Goal: Understand process/instructions: Learn how to perform a task or action

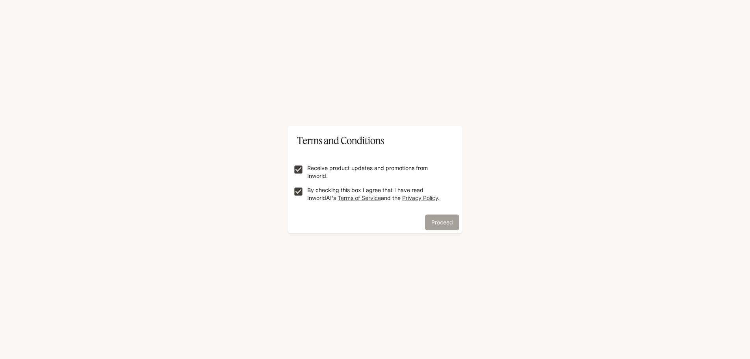
click at [440, 217] on button "Proceed" at bounding box center [442, 223] width 34 height 16
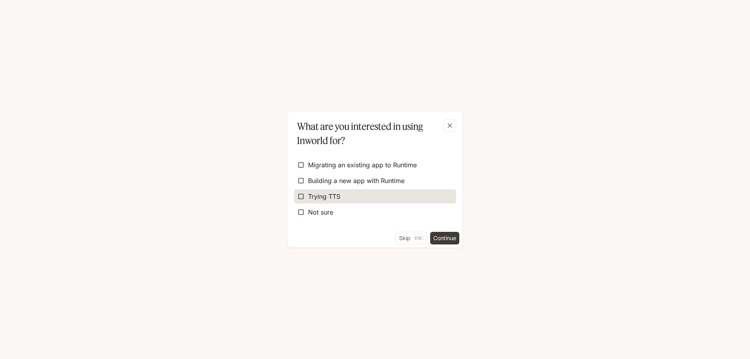
click at [310, 194] on span "Trying TTS" at bounding box center [324, 196] width 32 height 9
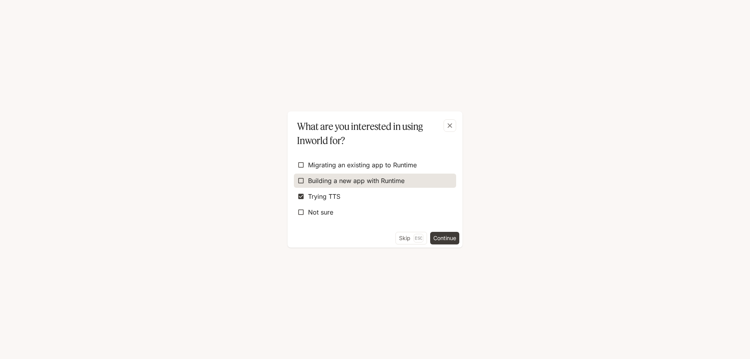
click at [371, 180] on span "Building a new app with Runtime" at bounding box center [356, 180] width 96 height 9
click at [444, 223] on form "Migrating an existing app to Runtime Building a new app with Runtime Trying TTS…" at bounding box center [375, 188] width 162 height 80
click at [444, 233] on button "Continue" at bounding box center [444, 238] width 29 height 13
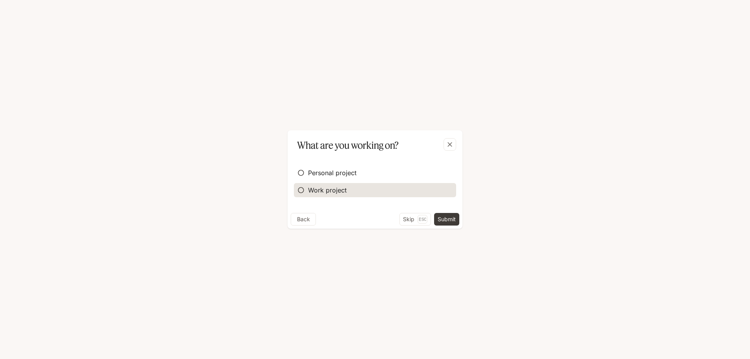
click at [348, 190] on label "Work project" at bounding box center [375, 190] width 162 height 14
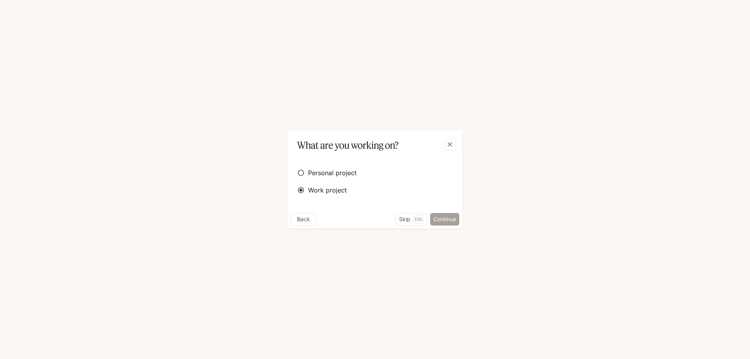
click at [448, 214] on button "Continue" at bounding box center [444, 219] width 29 height 13
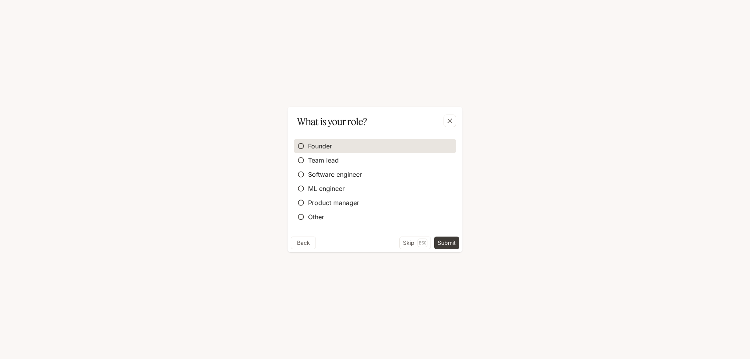
click at [369, 148] on label "Founder" at bounding box center [375, 146] width 162 height 14
click at [368, 163] on label "Team lead" at bounding box center [375, 160] width 162 height 14
click at [365, 147] on label "Founder" at bounding box center [375, 146] width 162 height 14
click at [440, 235] on div "Founder Team lead Software engineer ML engineer Product manager Other" at bounding box center [374, 183] width 175 height 108
click at [441, 240] on button "Submit" at bounding box center [446, 243] width 25 height 13
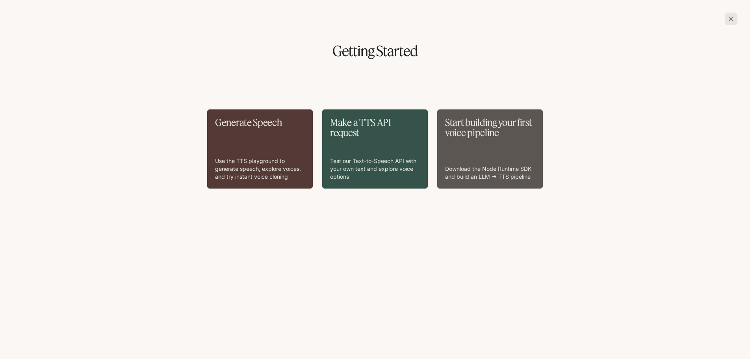
click at [502, 133] on p "Start building your first voice pipeline" at bounding box center [490, 127] width 90 height 21
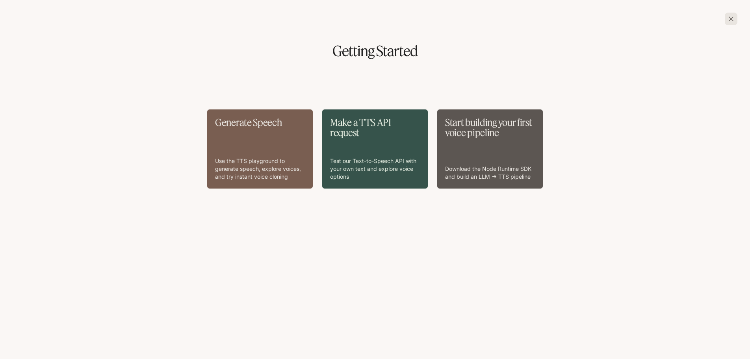
click at [243, 132] on div "Generate Speech Use the TTS playground to generate speech, explore voices, and …" at bounding box center [260, 148] width 90 height 63
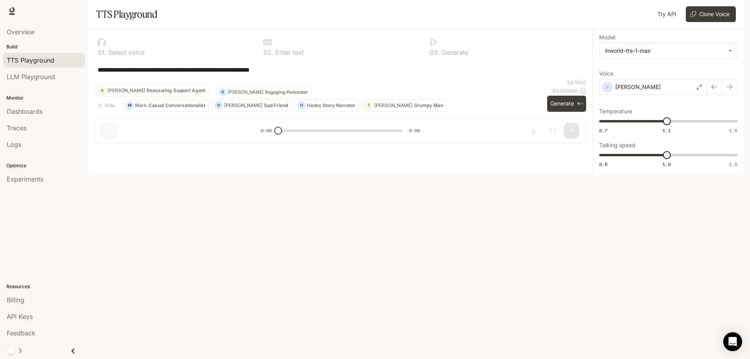
click at [188, 74] on textarea "**********" at bounding box center [340, 69] width 485 height 9
click at [624, 71] on body "**********" at bounding box center [375, 179] width 750 height 359
click at [624, 70] on div at bounding box center [375, 179] width 750 height 359
click at [47, 187] on div "Optimize Experiments" at bounding box center [44, 171] width 88 height 35
click at [45, 183] on div "Experiments" at bounding box center [44, 178] width 75 height 9
